Goal: Leave review/rating

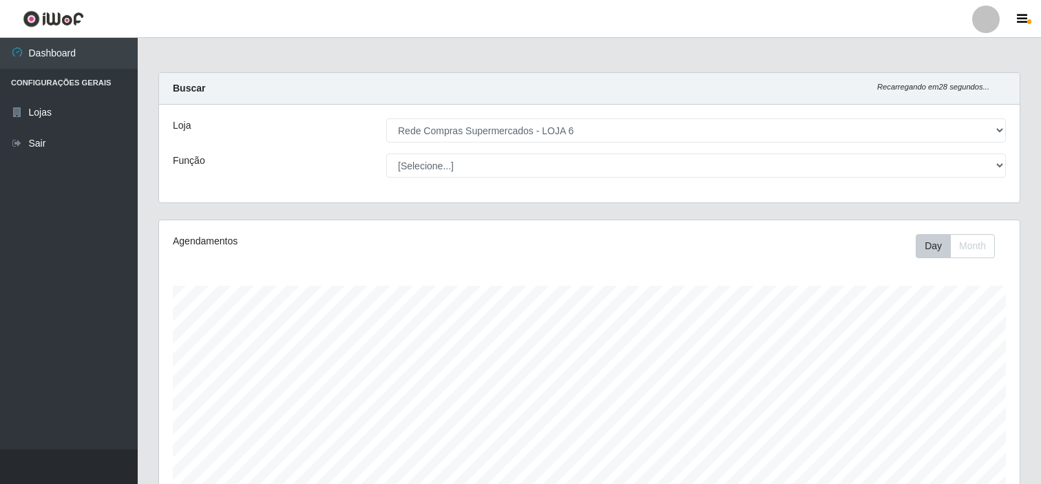
select select "398"
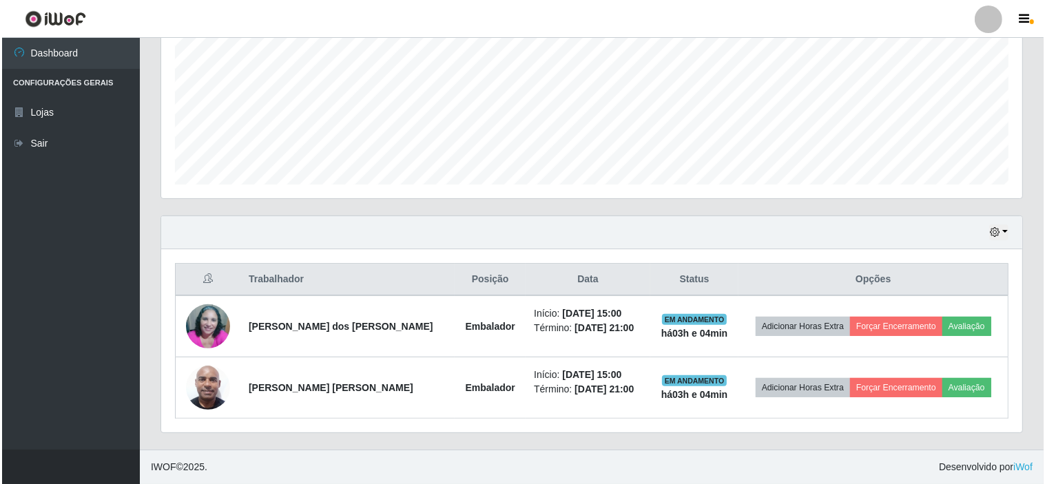
scroll to position [285, 861]
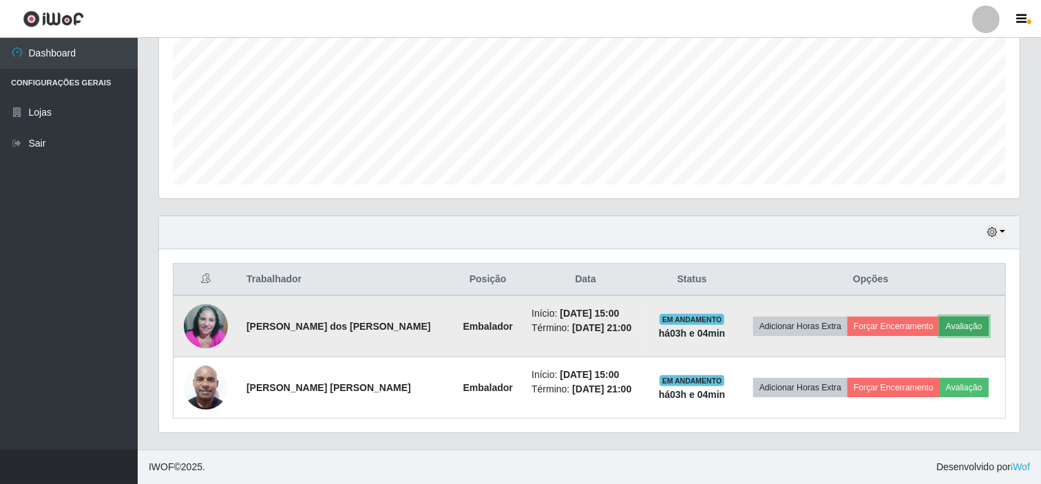
click at [964, 326] on button "Avaliação" at bounding box center [964, 326] width 49 height 19
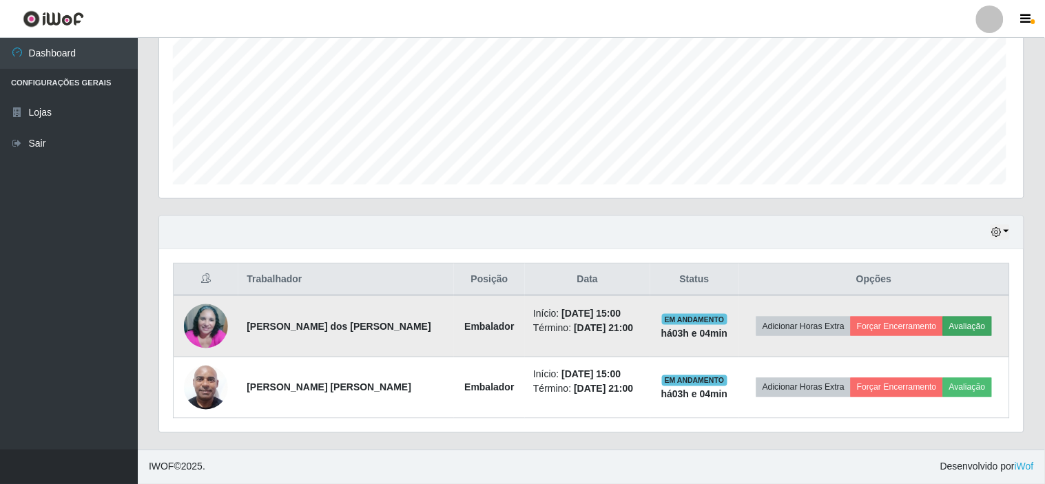
scroll to position [285, 852]
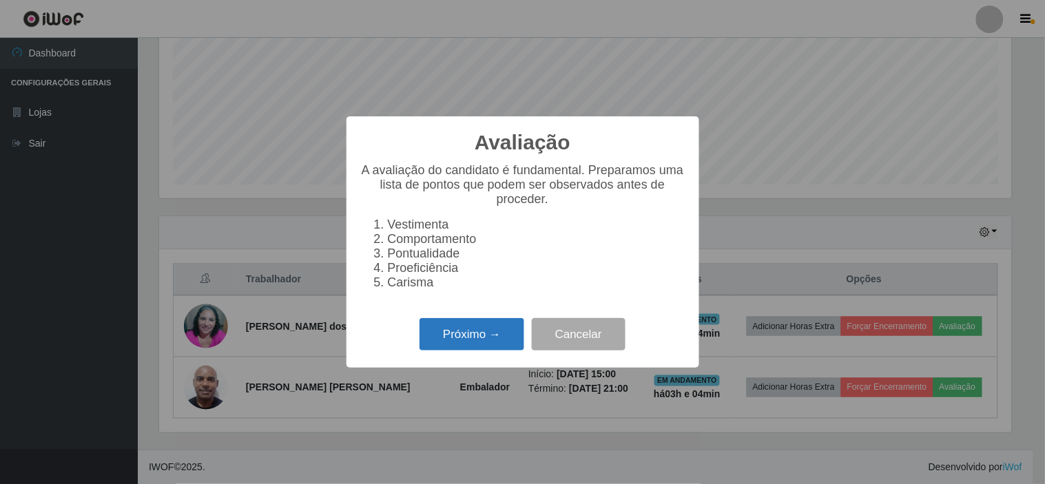
click at [476, 342] on button "Próximo →" at bounding box center [471, 334] width 105 height 32
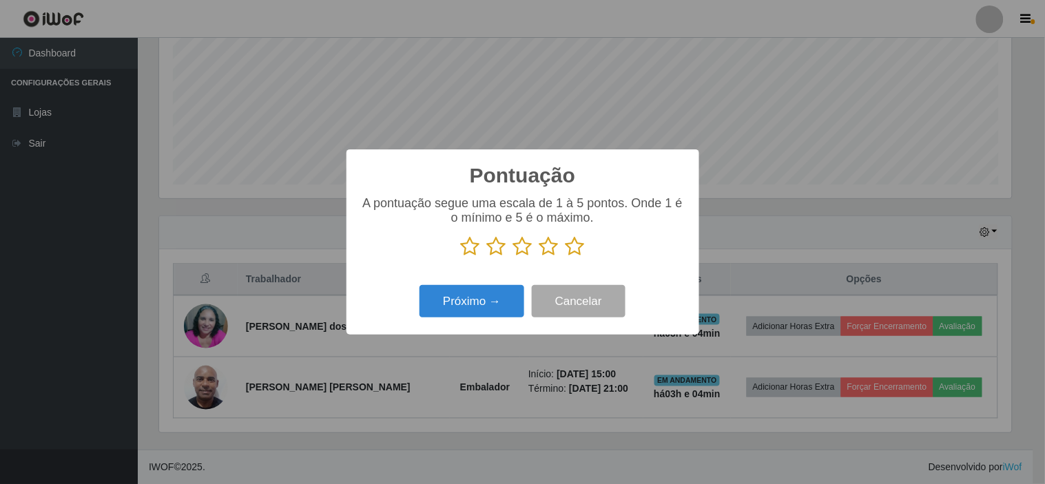
scroll to position [688420, 687853]
click at [576, 248] on icon at bounding box center [574, 246] width 19 height 21
click at [565, 257] on input "radio" at bounding box center [565, 257] width 0 height 0
click at [488, 300] on button "Próximo →" at bounding box center [471, 301] width 105 height 32
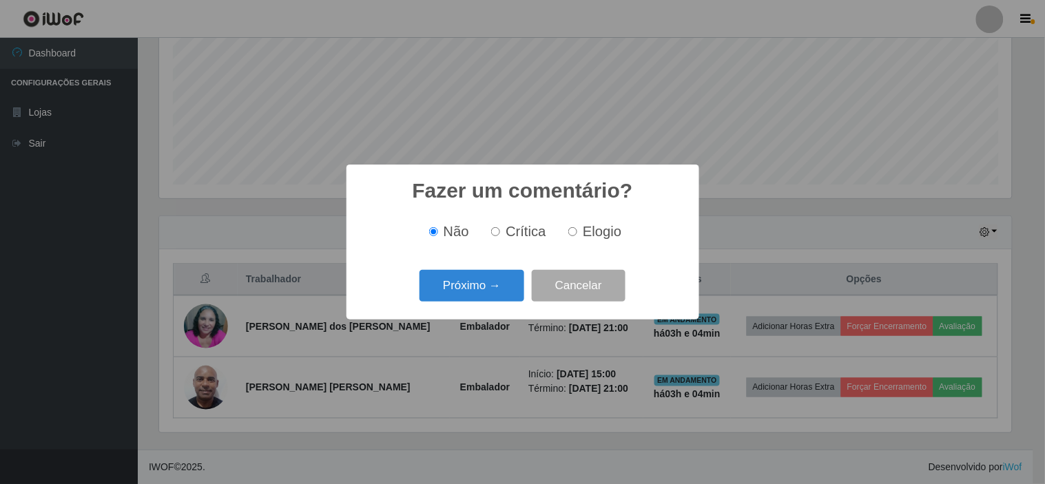
click at [587, 232] on span "Elogio" at bounding box center [602, 231] width 39 height 15
click at [577, 232] on input "Elogio" at bounding box center [572, 231] width 9 height 9
radio input "true"
click at [477, 287] on button "Próximo →" at bounding box center [471, 286] width 105 height 32
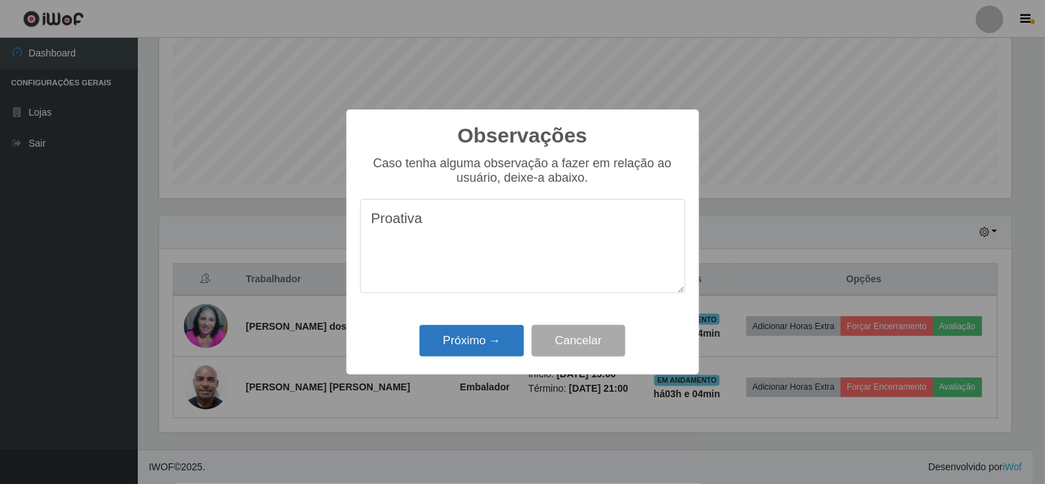
type textarea "Proativa"
click at [480, 347] on button "Próximo →" at bounding box center [471, 341] width 105 height 32
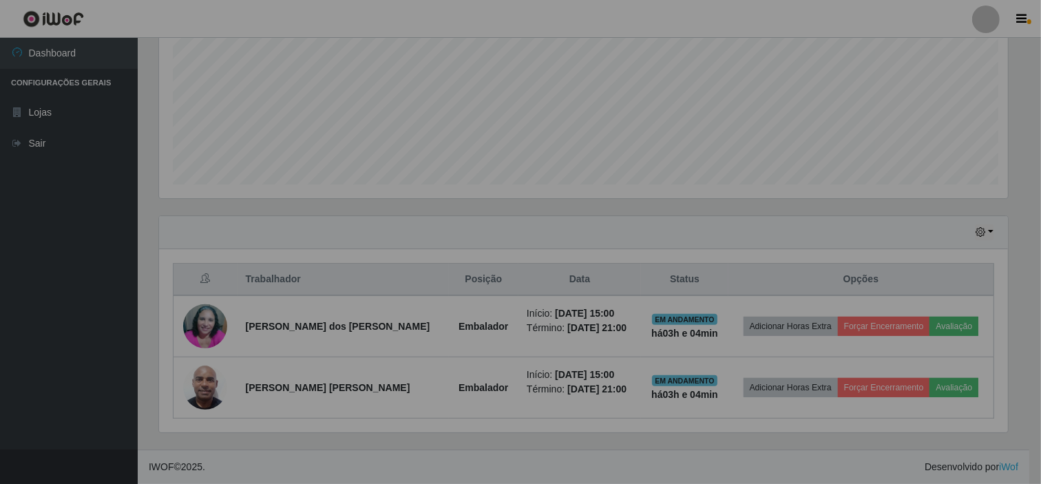
scroll to position [285, 861]
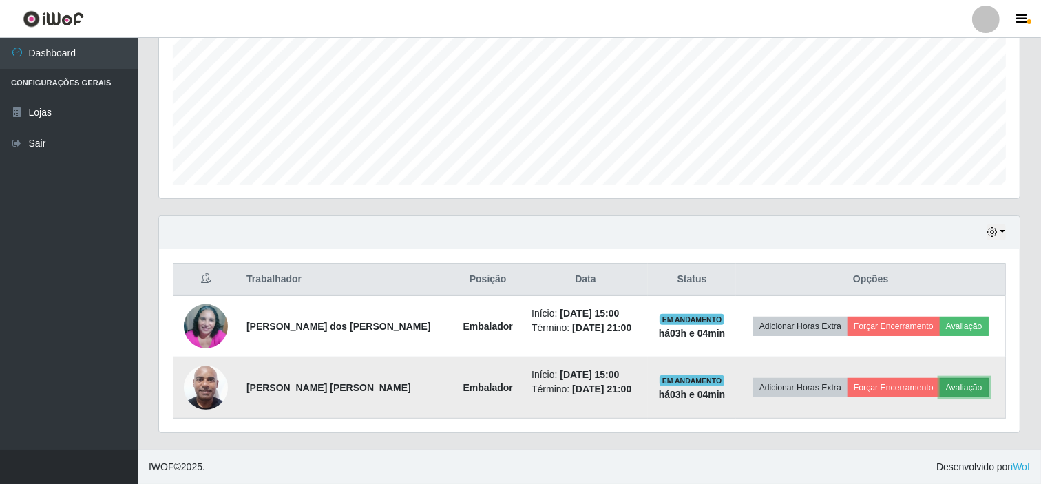
click at [962, 389] on button "Avaliação" at bounding box center [964, 387] width 49 height 19
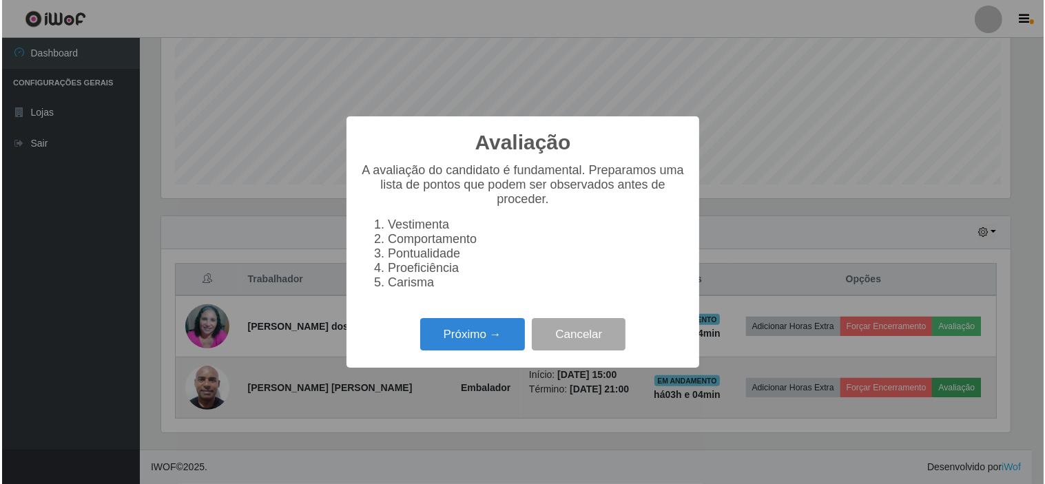
scroll to position [285, 852]
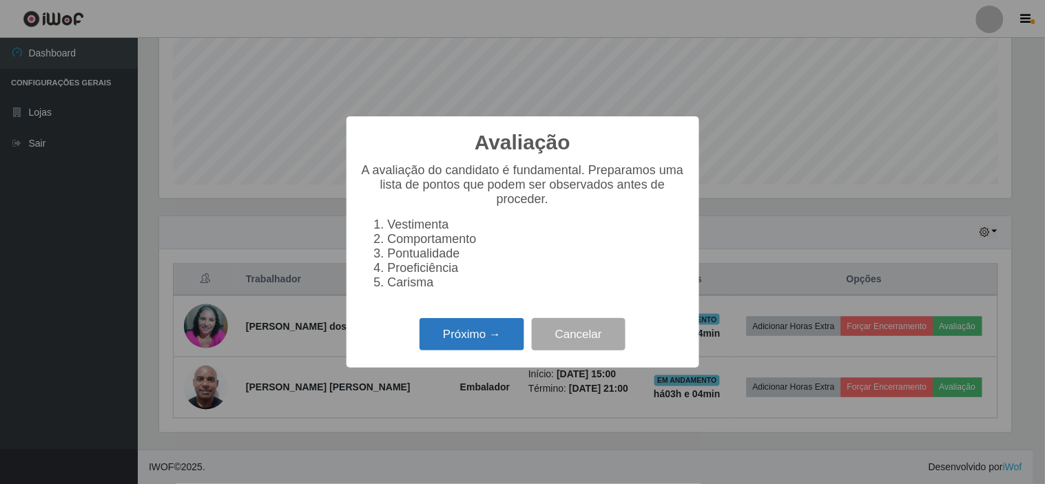
click at [490, 336] on button "Próximo →" at bounding box center [471, 334] width 105 height 32
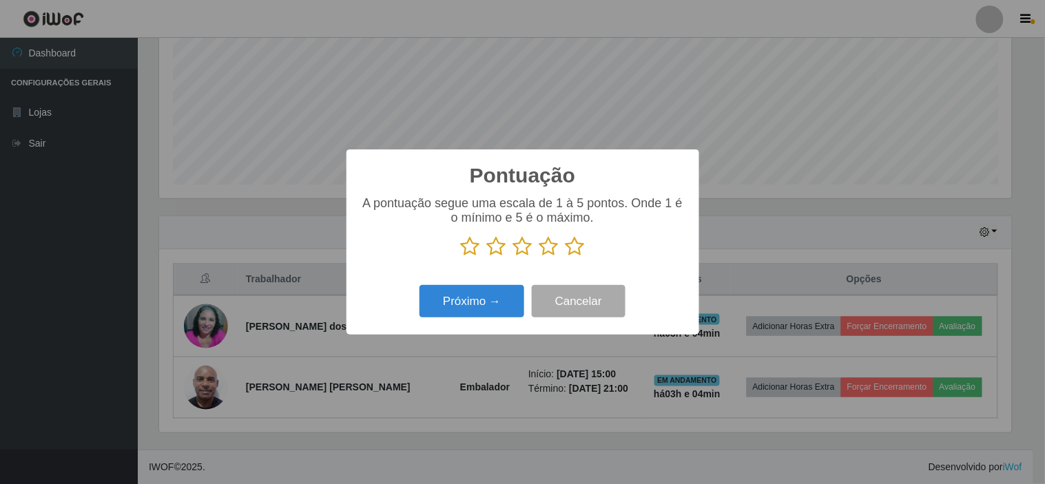
click at [576, 245] on icon at bounding box center [574, 246] width 19 height 21
click at [565, 257] on input "radio" at bounding box center [565, 257] width 0 height 0
click at [477, 297] on button "Próximo →" at bounding box center [471, 301] width 105 height 32
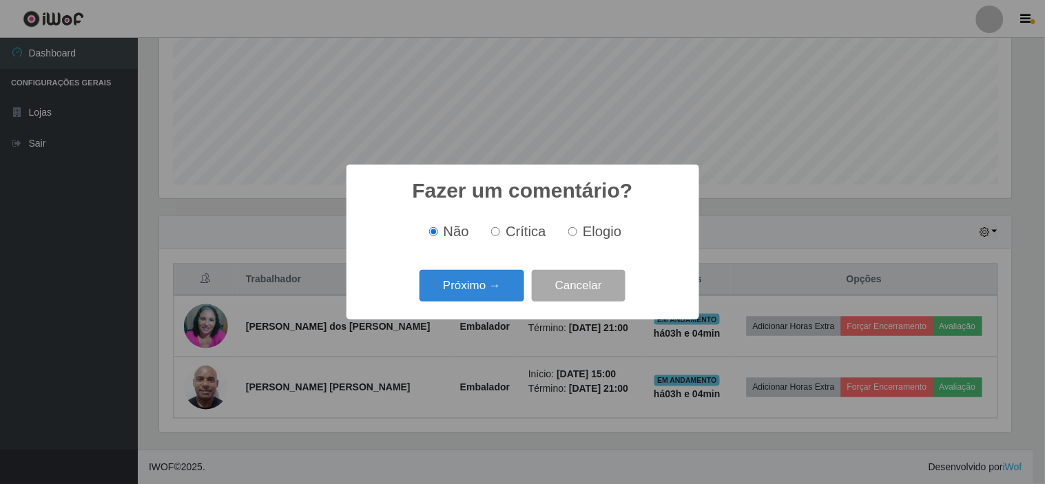
click at [594, 229] on span "Elogio" at bounding box center [602, 231] width 39 height 15
click at [577, 229] on input "Elogio" at bounding box center [572, 231] width 9 height 9
radio input "true"
click at [483, 287] on button "Próximo →" at bounding box center [471, 286] width 105 height 32
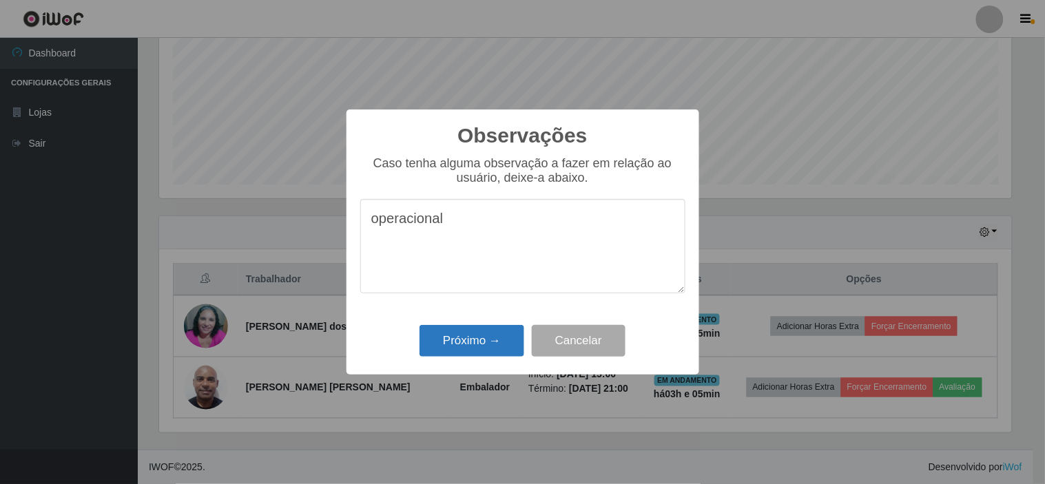
type textarea "operacional"
click at [477, 342] on button "Próximo →" at bounding box center [471, 341] width 105 height 32
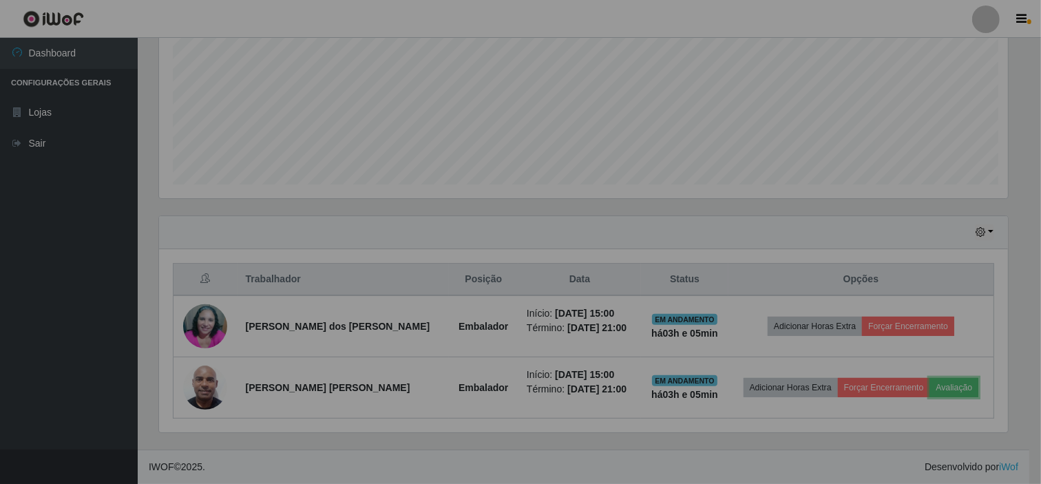
scroll to position [285, 861]
